Goal: Find specific page/section

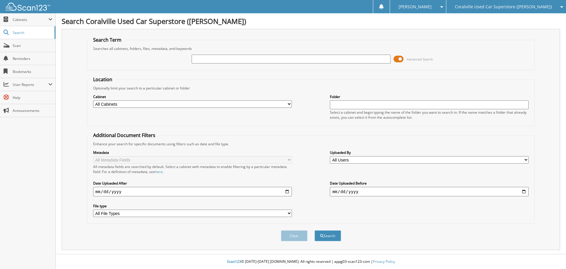
click at [400, 58] on span at bounding box center [399, 59] width 10 height 9
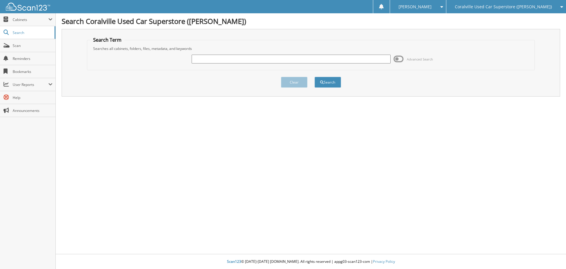
click at [339, 60] on input "text" at bounding box center [291, 59] width 199 height 9
paste input "1C4RJFAG6JC190292"
drag, startPoint x: 218, startPoint y: 58, endPoint x: 183, endPoint y: 63, distance: 35.2
click at [184, 64] on div "1C4RJFAG6JC190292 Advanced Search" at bounding box center [311, 59] width 442 height 16
type input "JC190292"
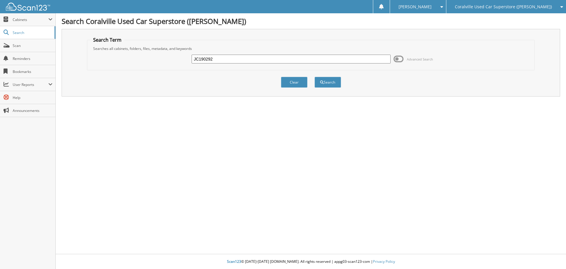
click at [315, 77] on button "Search" at bounding box center [328, 82] width 27 height 11
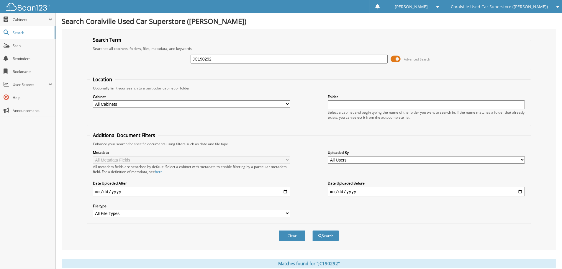
click at [398, 58] on span at bounding box center [396, 59] width 10 height 9
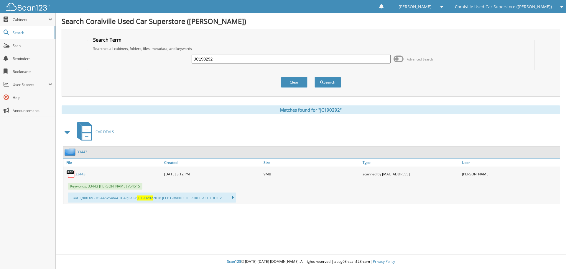
click at [82, 172] on link "33443" at bounding box center [80, 173] width 10 height 5
click at [503, 5] on span "Coralville Used Car Superstore ([PERSON_NAME])" at bounding box center [503, 7] width 97 height 4
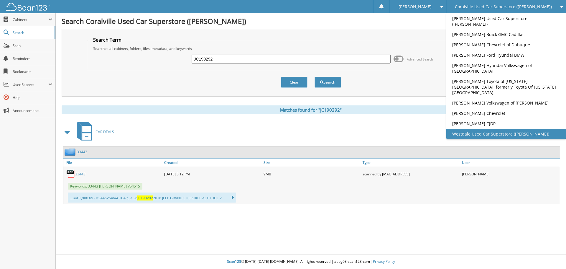
click at [521, 129] on link "Westdale Used Car Superstore ([PERSON_NAME])" at bounding box center [507, 134] width 120 height 10
